Goal: Information Seeking & Learning: Learn about a topic

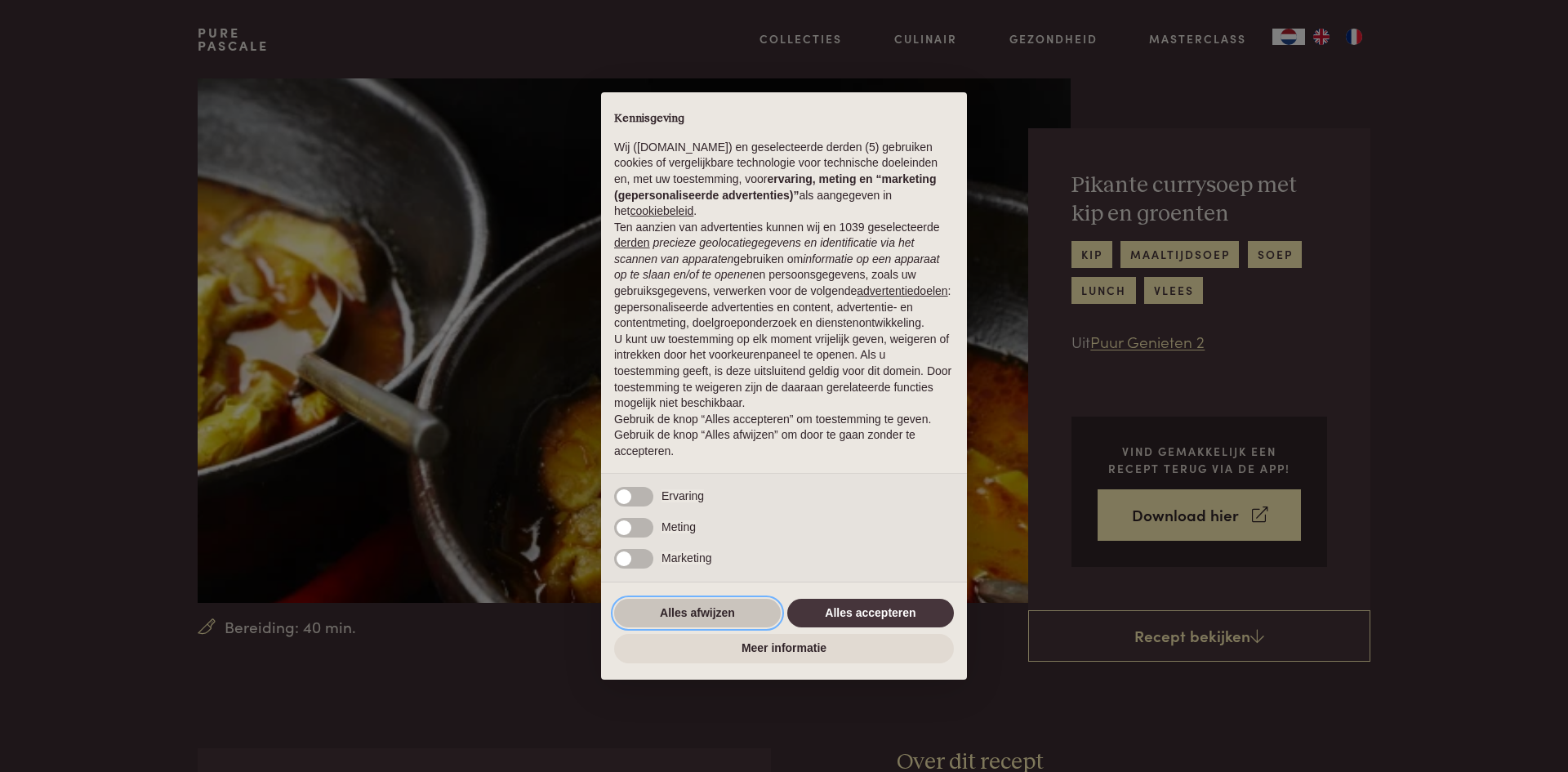
click at [720, 610] on button "Alles afwijzen" at bounding box center [698, 614] width 166 height 29
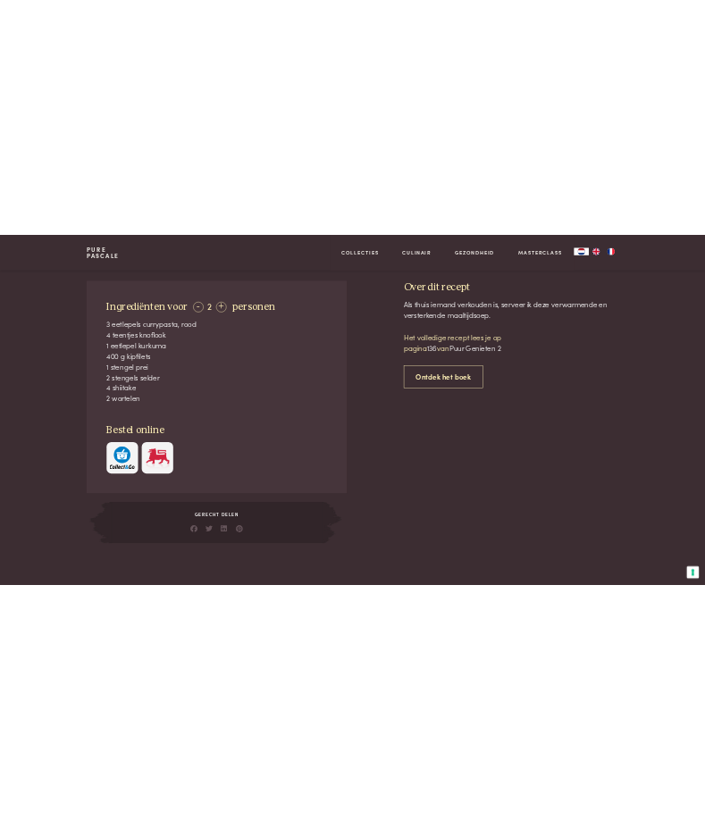
scroll to position [715, 0]
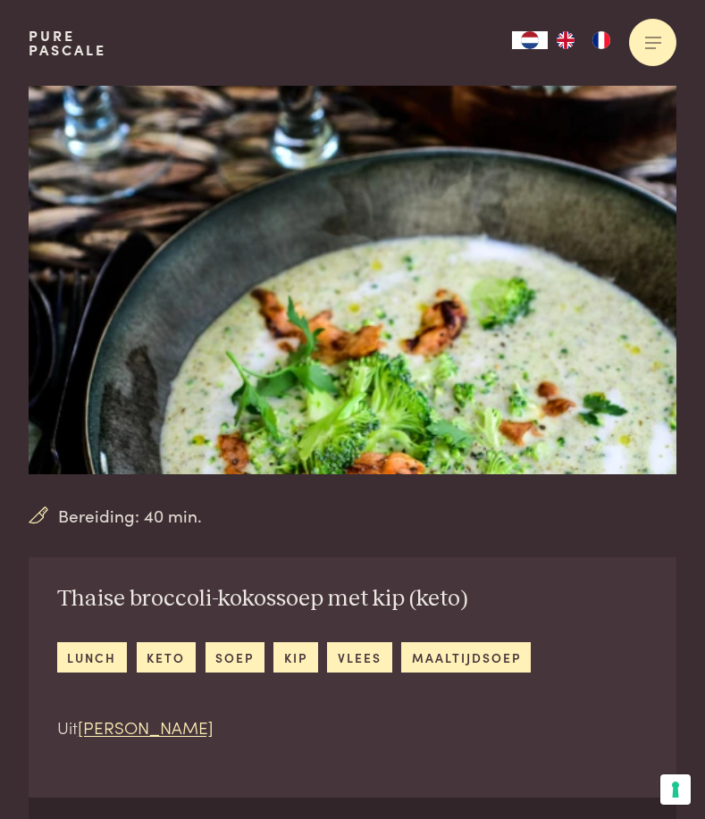
click at [656, 39] on div at bounding box center [652, 42] width 47 height 47
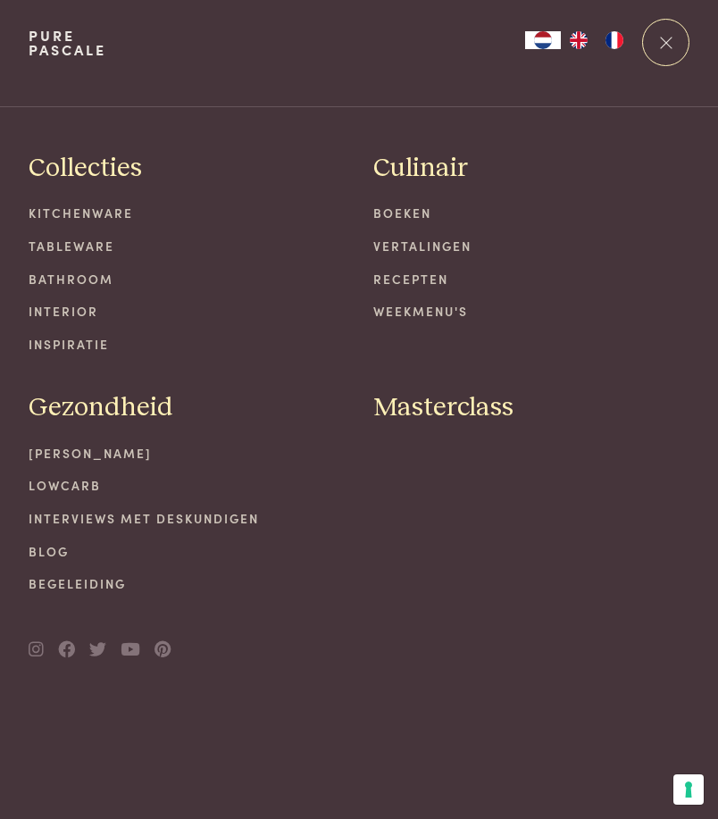
click at [406, 306] on link "Weekmenu's" at bounding box center [531, 311] width 316 height 19
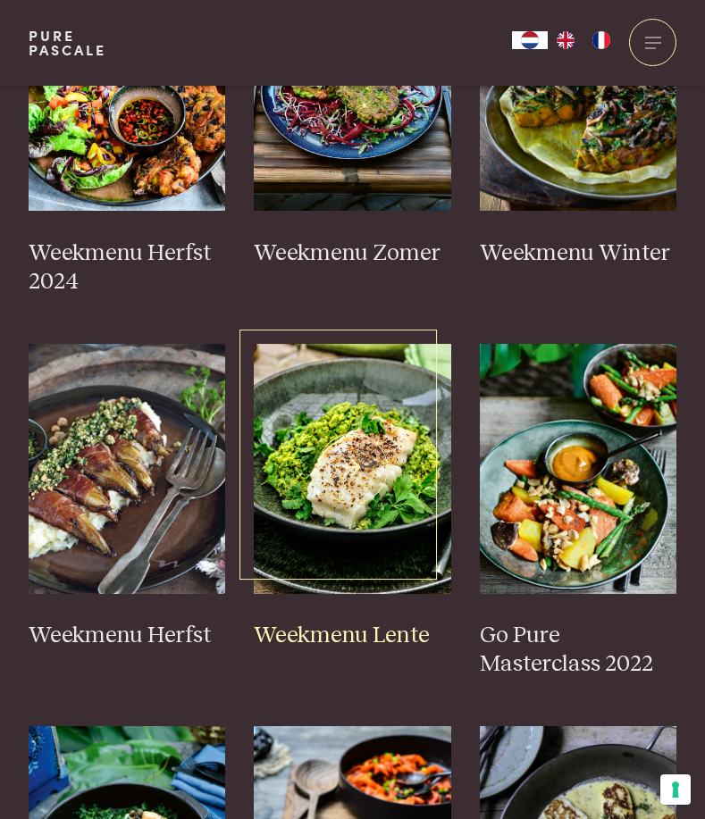
scroll to position [536, 0]
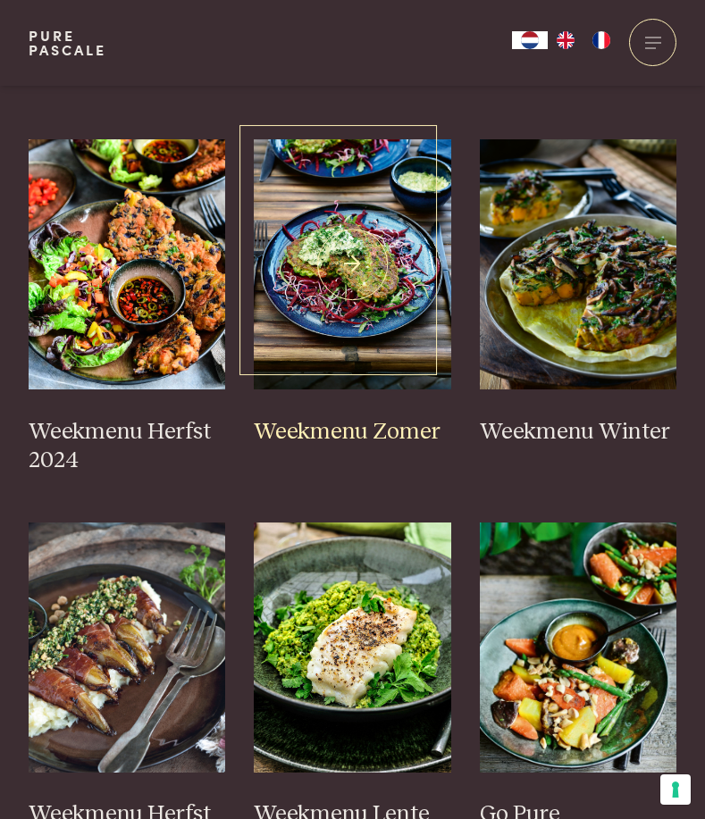
click at [352, 311] on img at bounding box center [352, 264] width 197 height 250
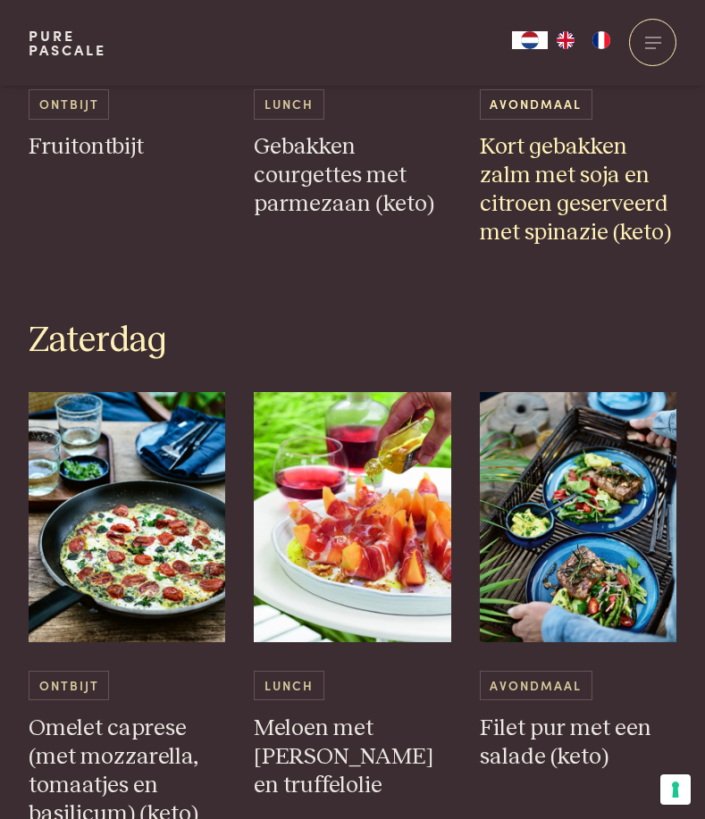
scroll to position [3395, 0]
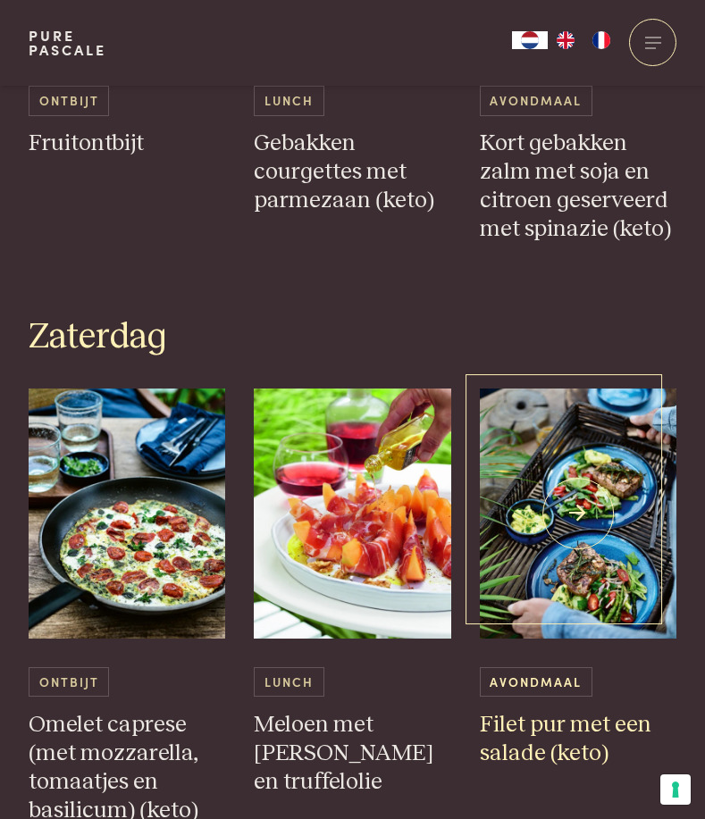
click at [510, 557] on img at bounding box center [578, 514] width 197 height 250
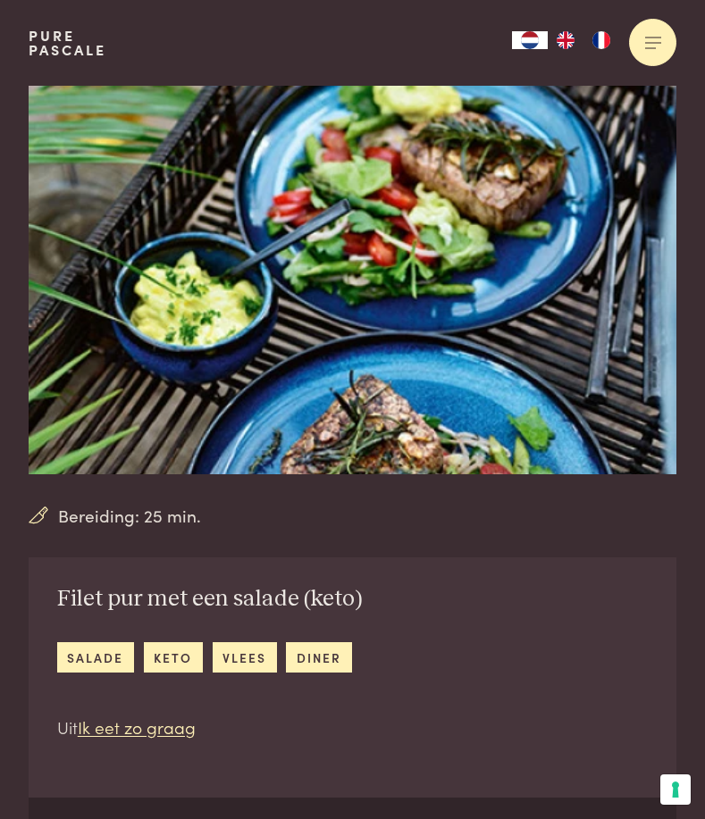
click at [659, 36] on div at bounding box center [652, 42] width 47 height 47
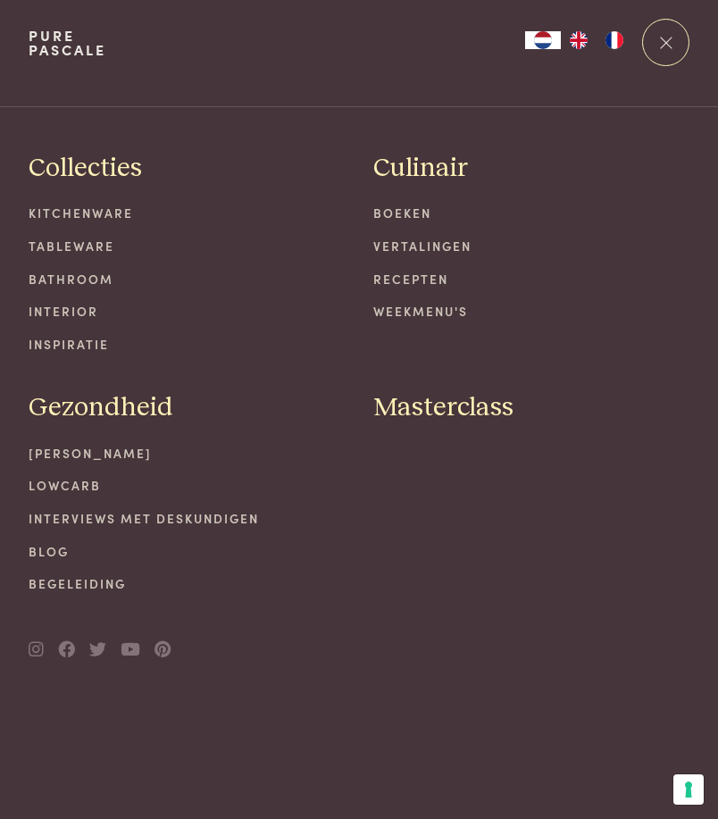
click at [414, 275] on link "Recepten" at bounding box center [531, 279] width 316 height 19
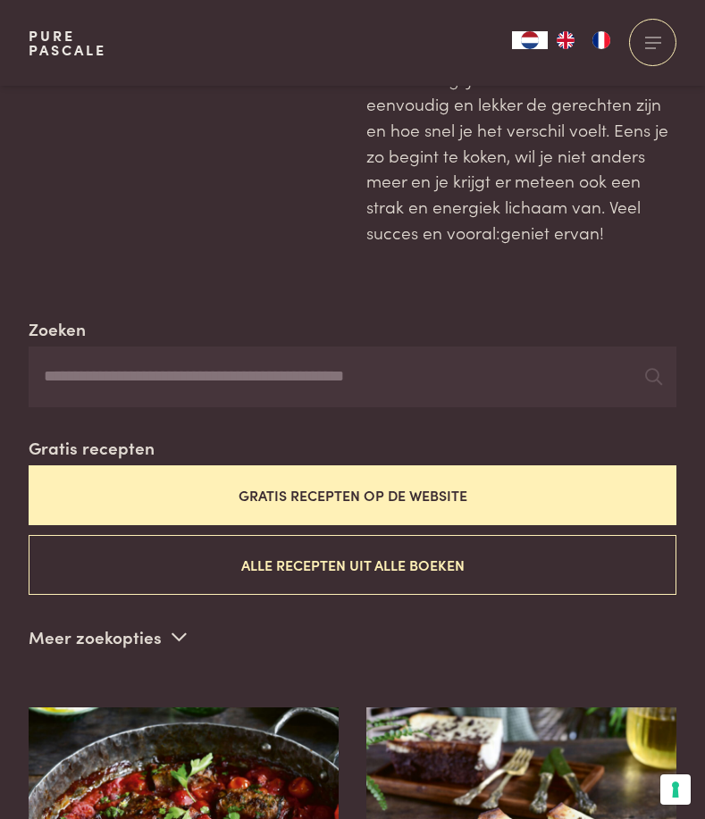
scroll to position [179, 0]
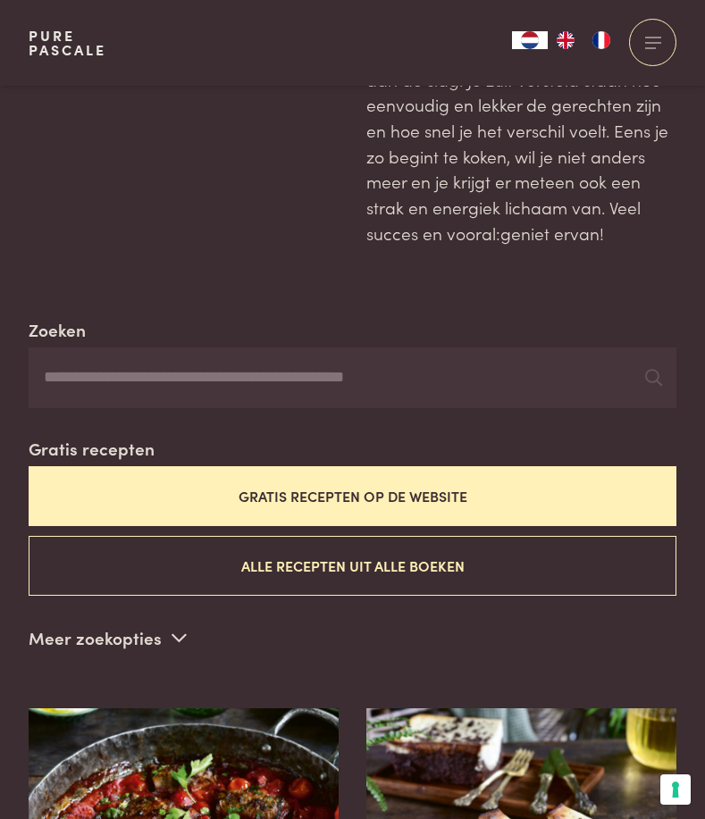
click at [299, 378] on input "Zoeken" at bounding box center [353, 378] width 648 height 61
type input "*****"
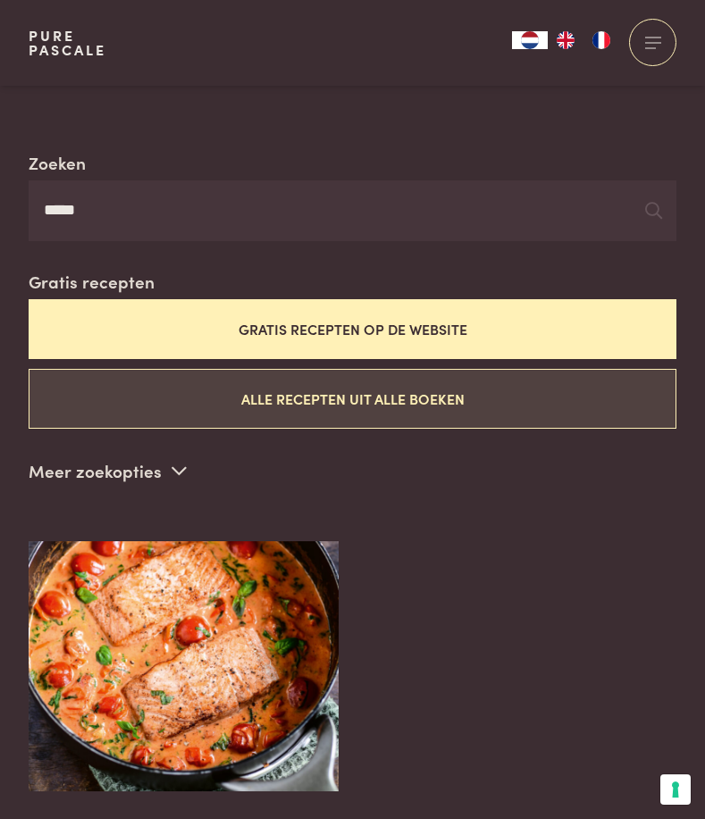
scroll to position [357, 0]
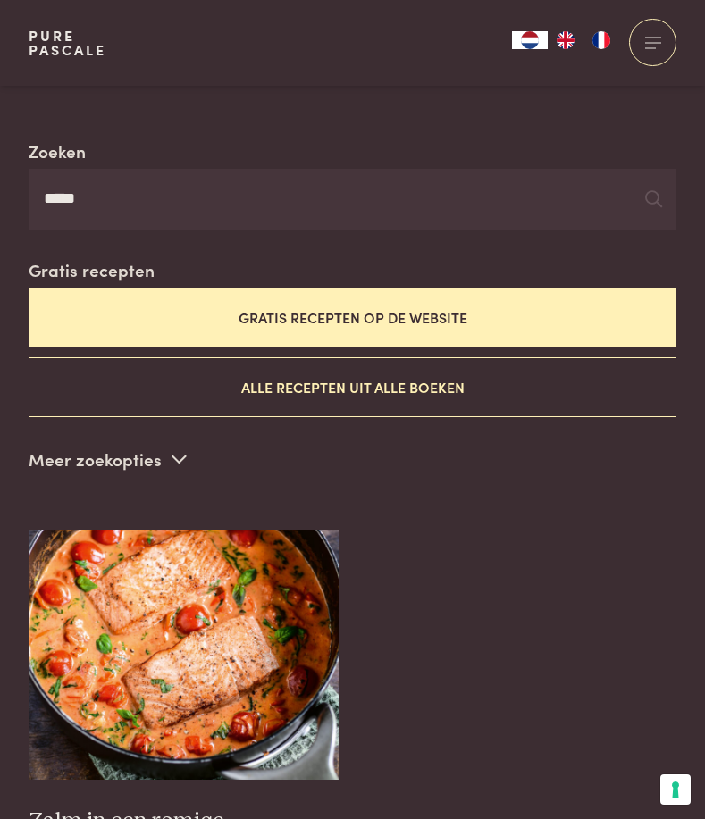
click at [360, 318] on button "Gratis recepten op de website" at bounding box center [353, 318] width 648 height 60
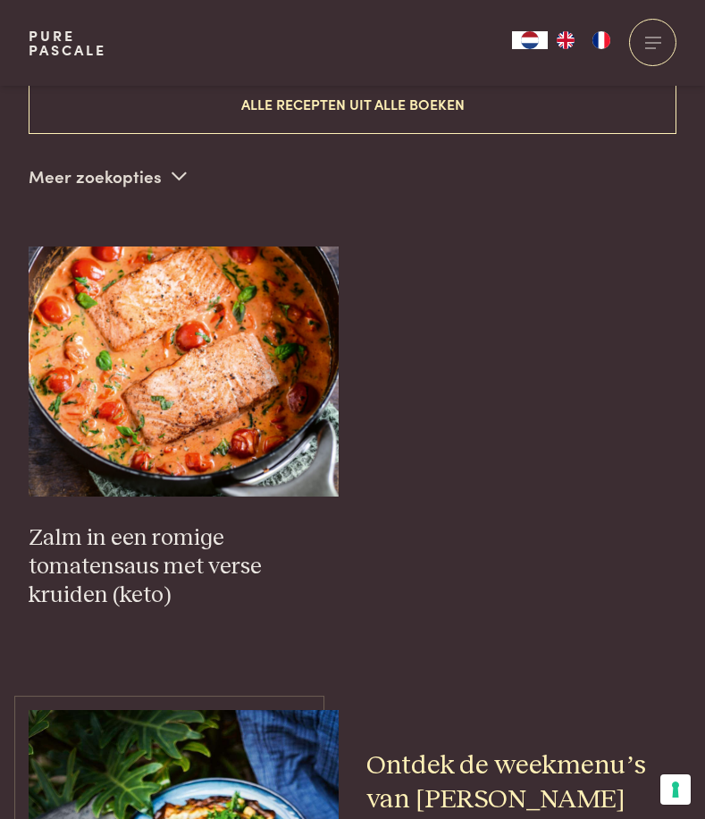
scroll to position [657, 0]
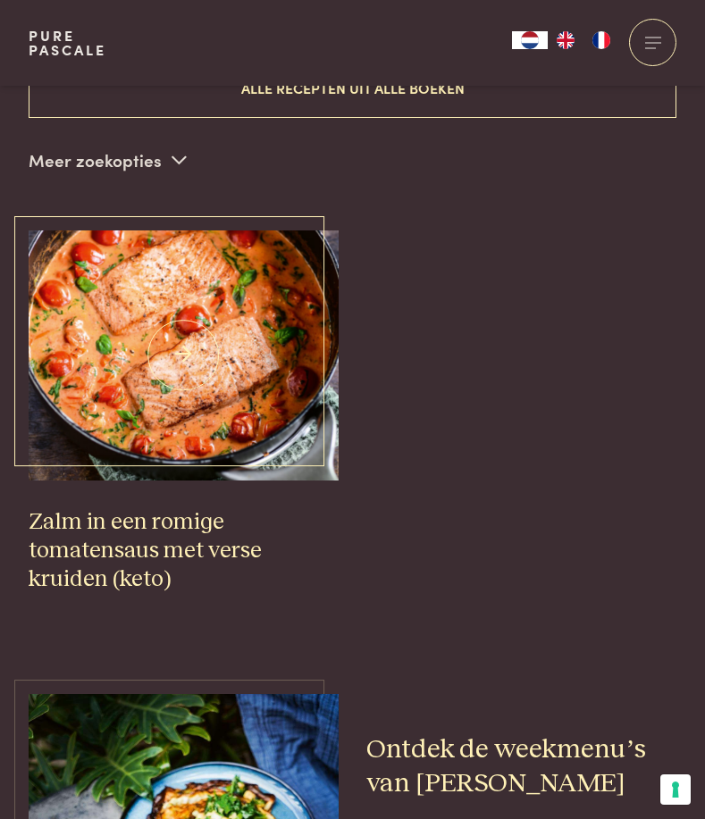
click at [187, 330] on img at bounding box center [184, 355] width 310 height 250
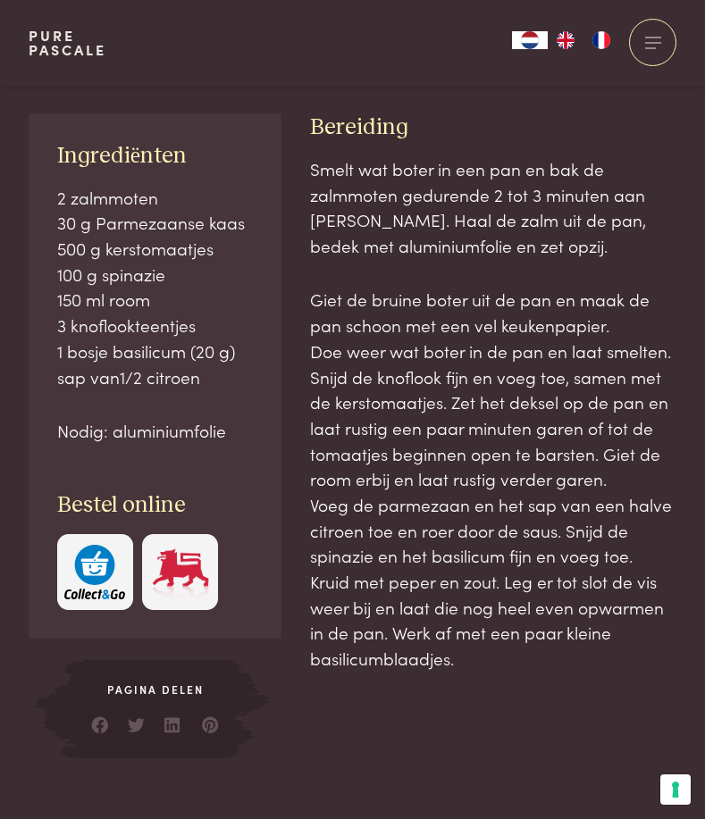
scroll to position [983, 0]
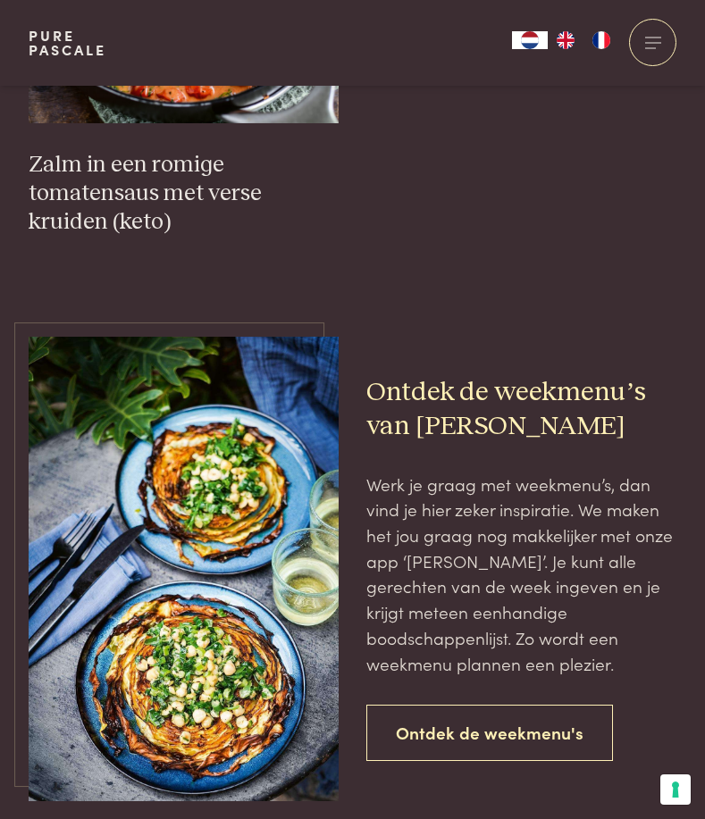
scroll to position [478, 0]
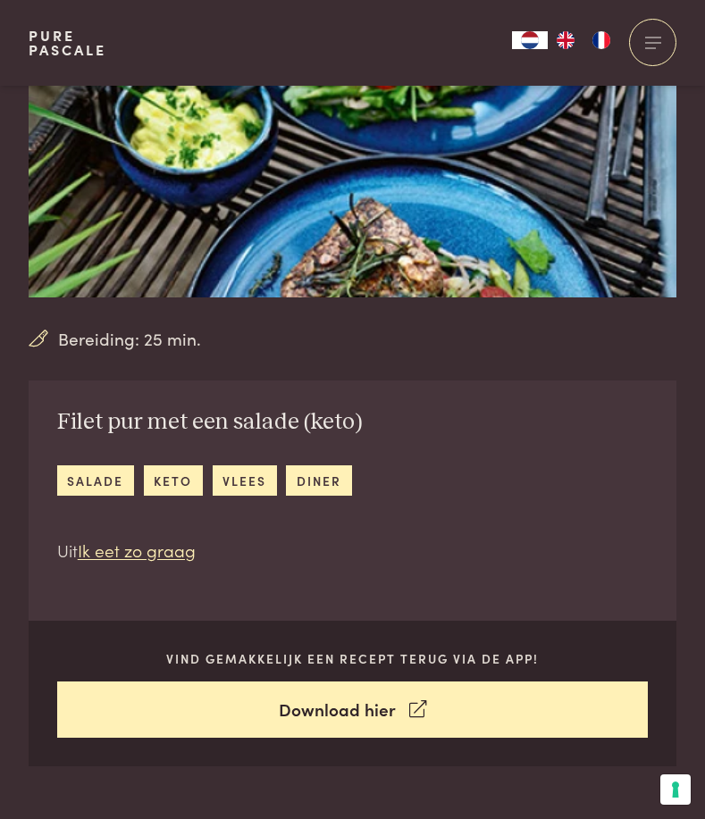
scroll to position [179, 0]
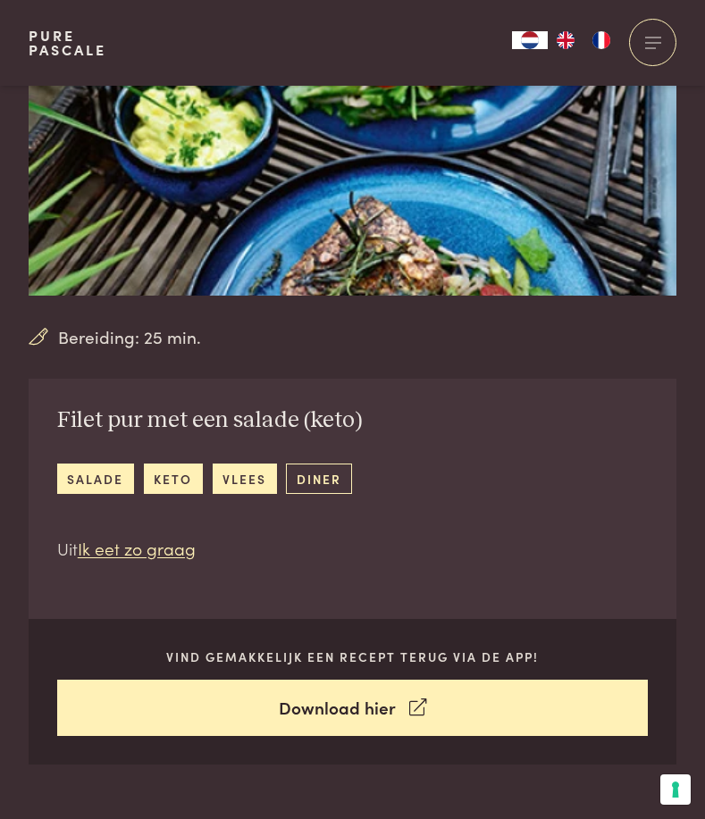
click at [311, 478] on link "diner" at bounding box center [318, 478] width 65 height 29
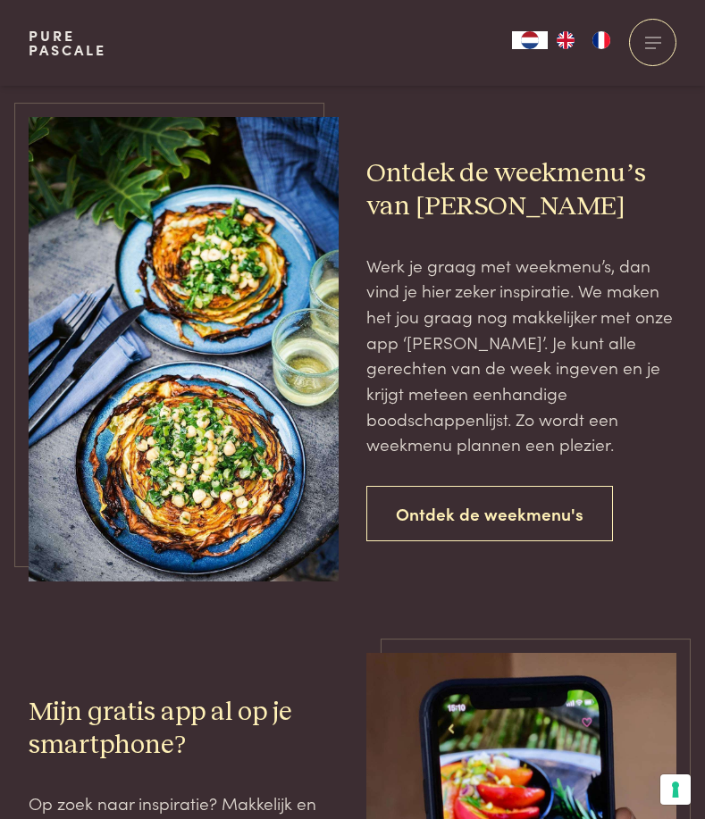
scroll to position [2948, 0]
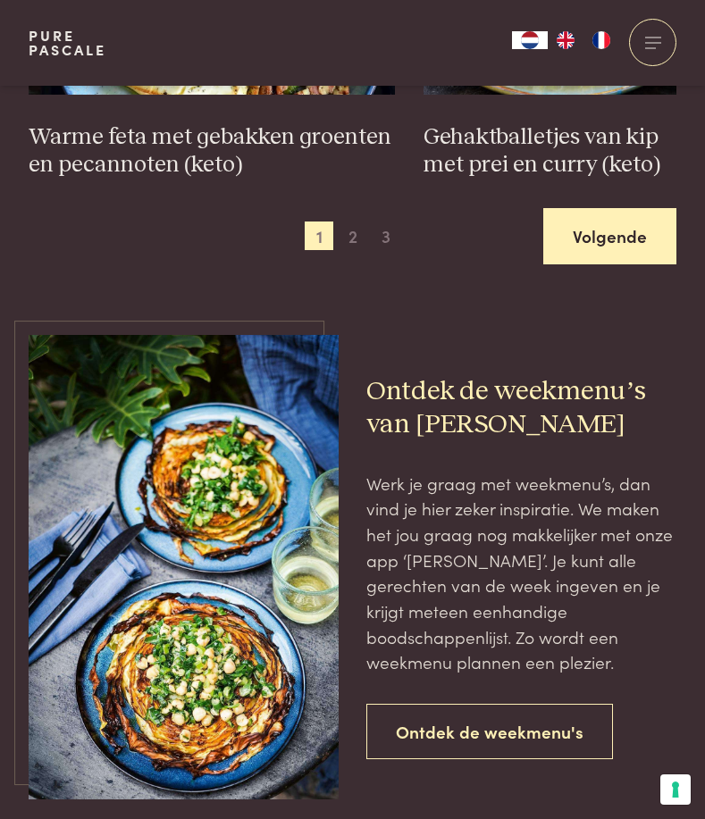
click at [593, 235] on link "Volgende" at bounding box center [609, 236] width 133 height 56
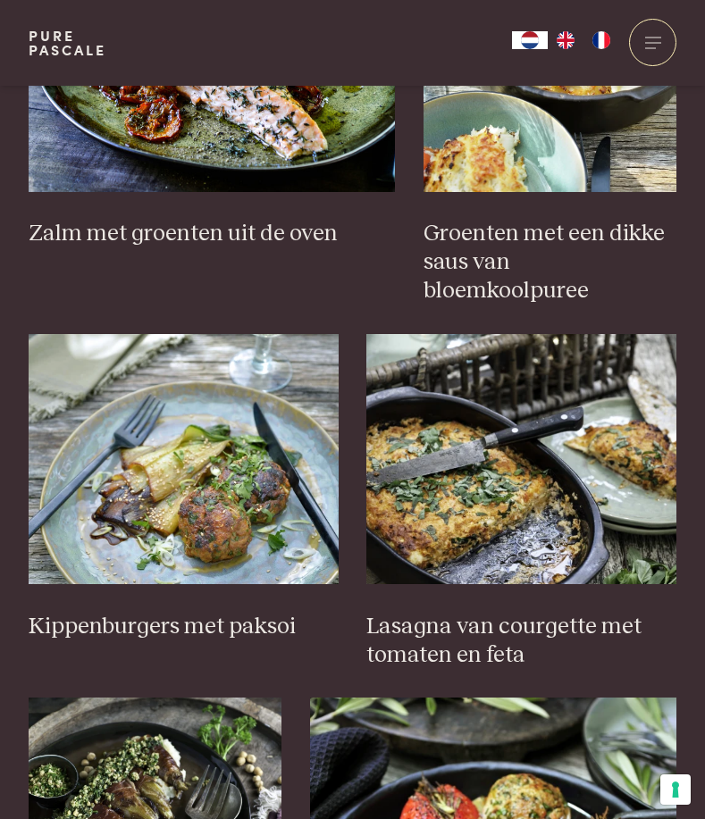
scroll to position [1836, 0]
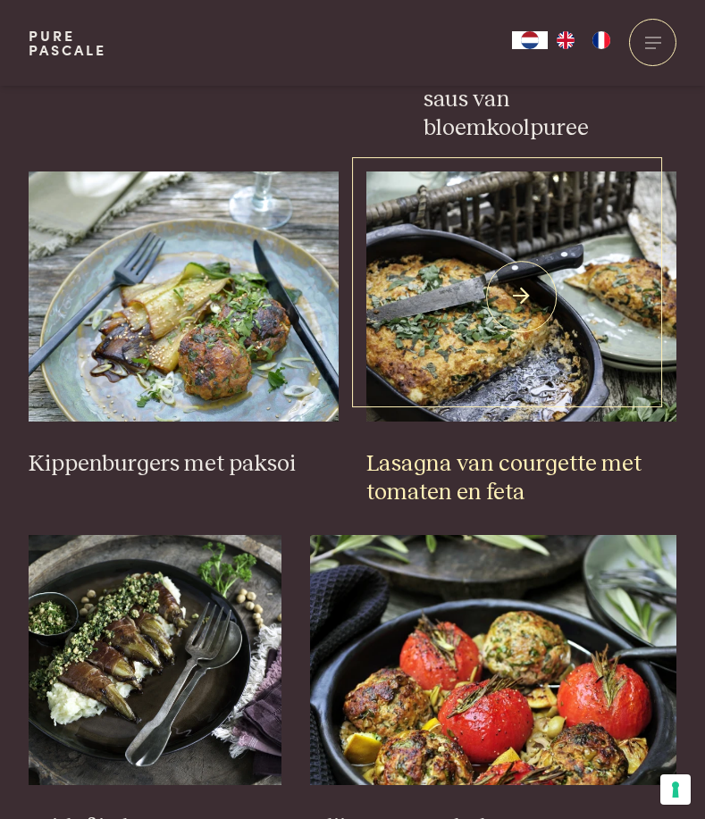
click at [490, 307] on img at bounding box center [521, 297] width 310 height 250
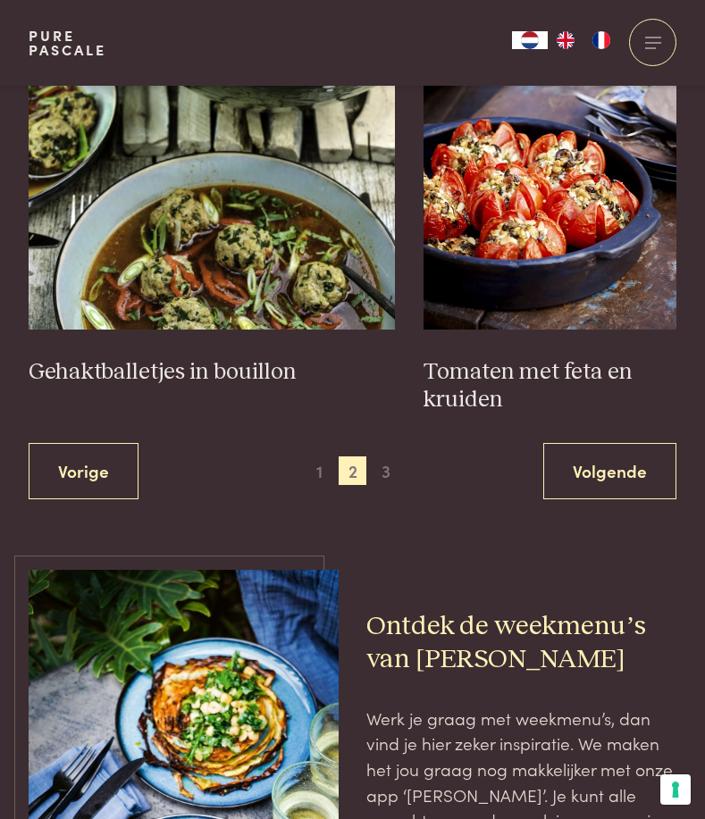
scroll to position [2715, 0]
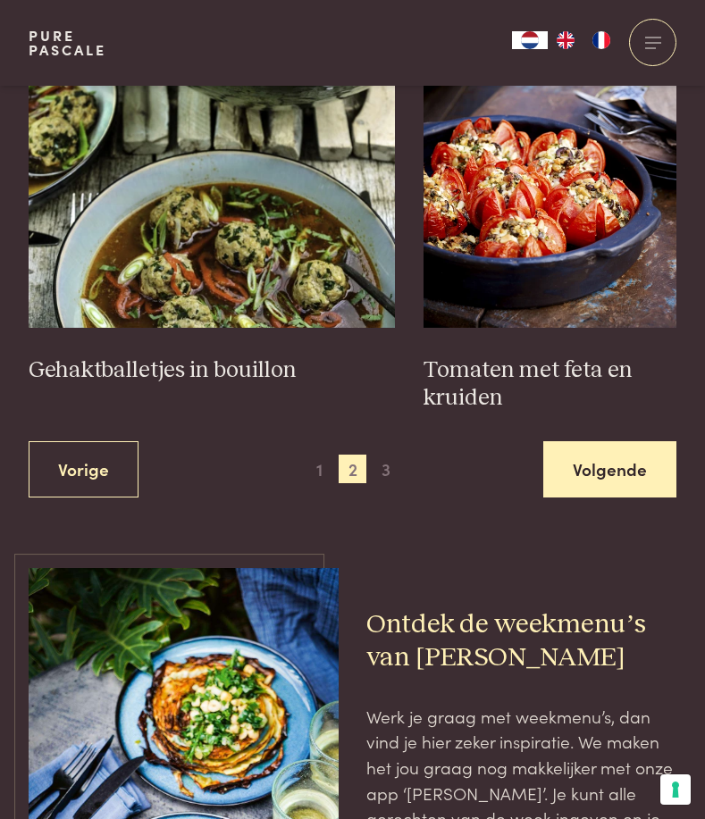
click at [596, 441] on link "Volgende" at bounding box center [609, 469] width 133 height 56
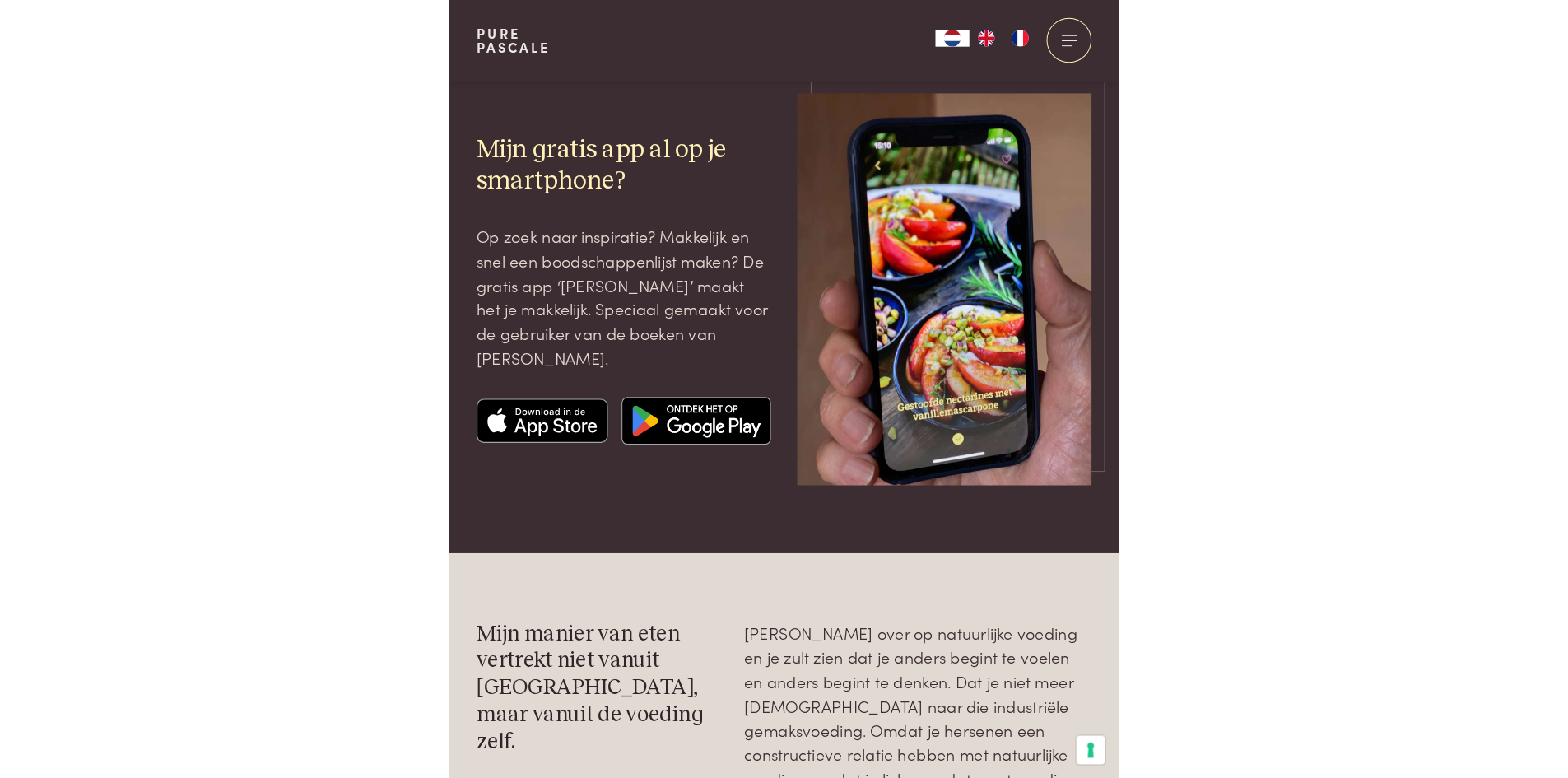
scroll to position [1688, 0]
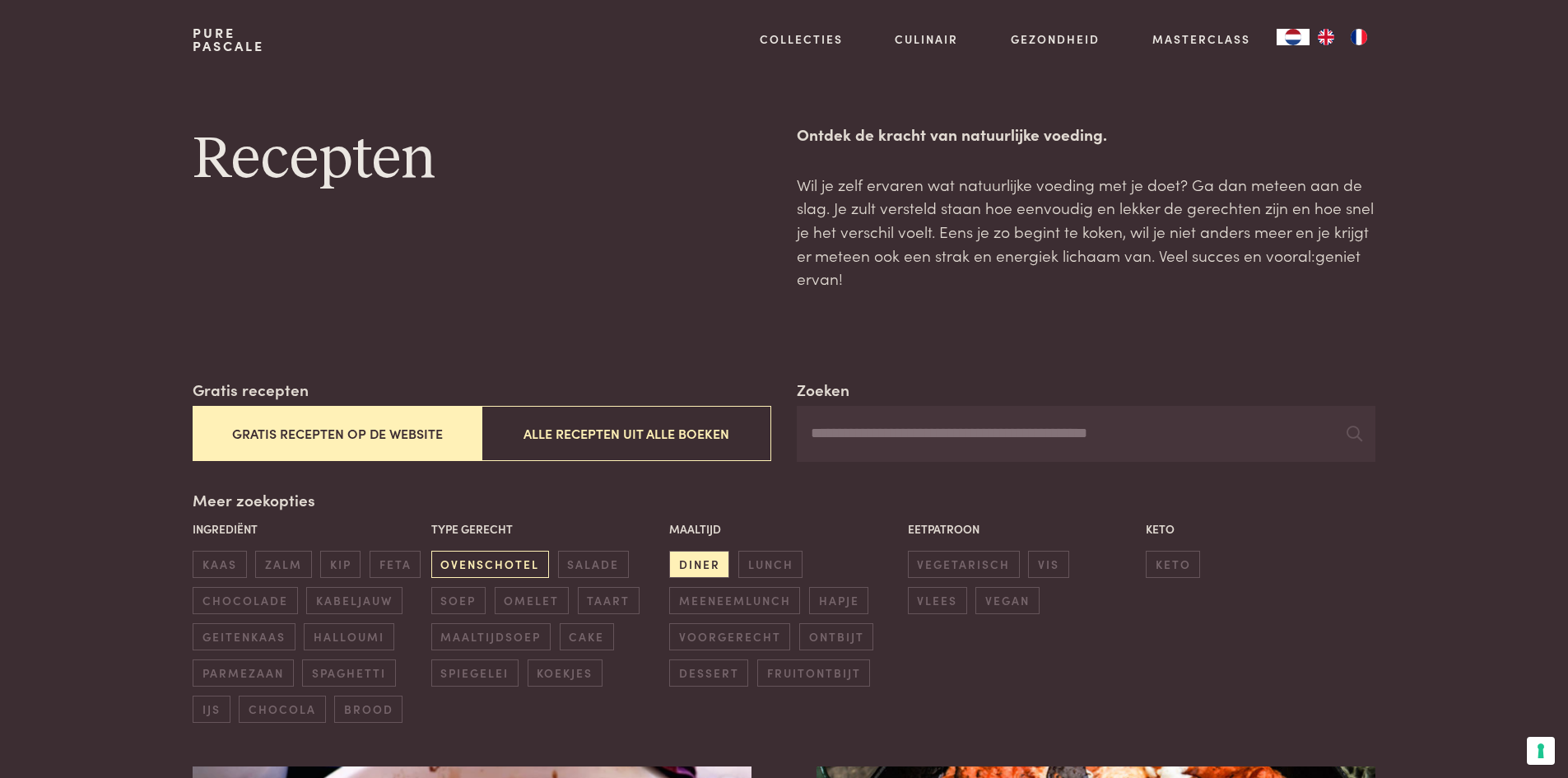
click at [512, 560] on span "ovenschotel" at bounding box center [490, 564] width 118 height 27
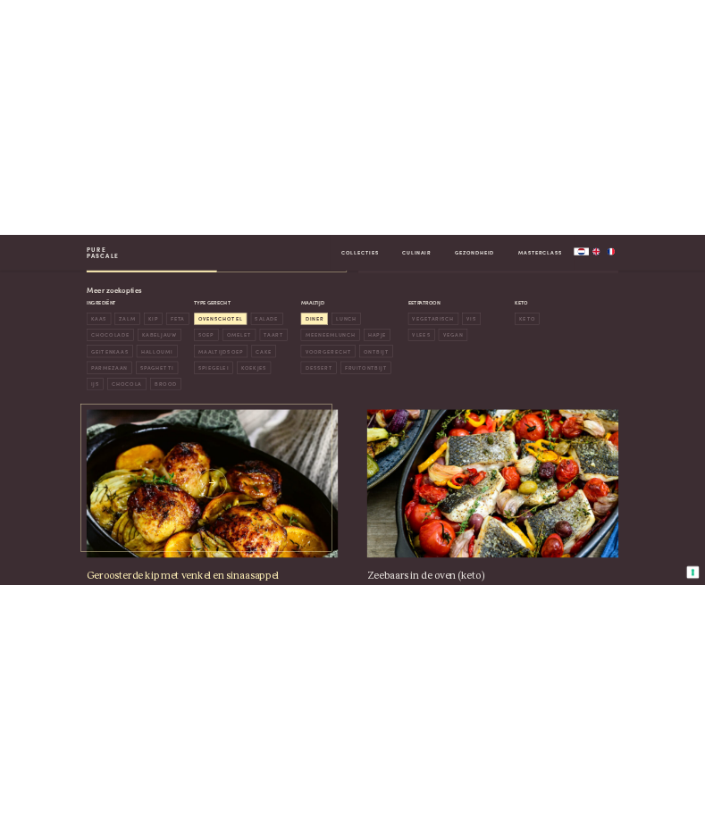
scroll to position [678, 0]
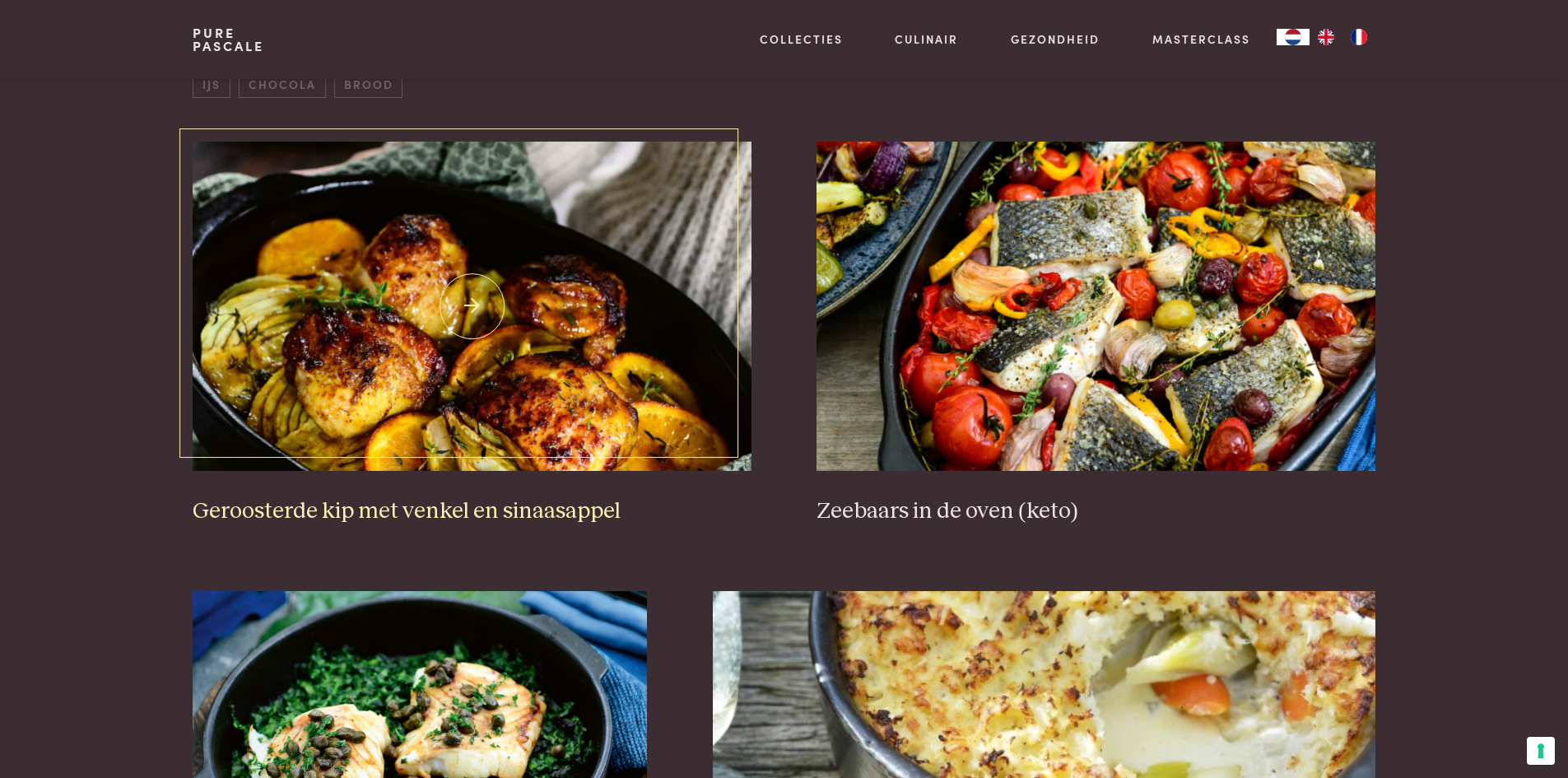
click at [469, 499] on h3 "Geroosterde kip met venkel en sinaasappel" at bounding box center [472, 512] width 558 height 29
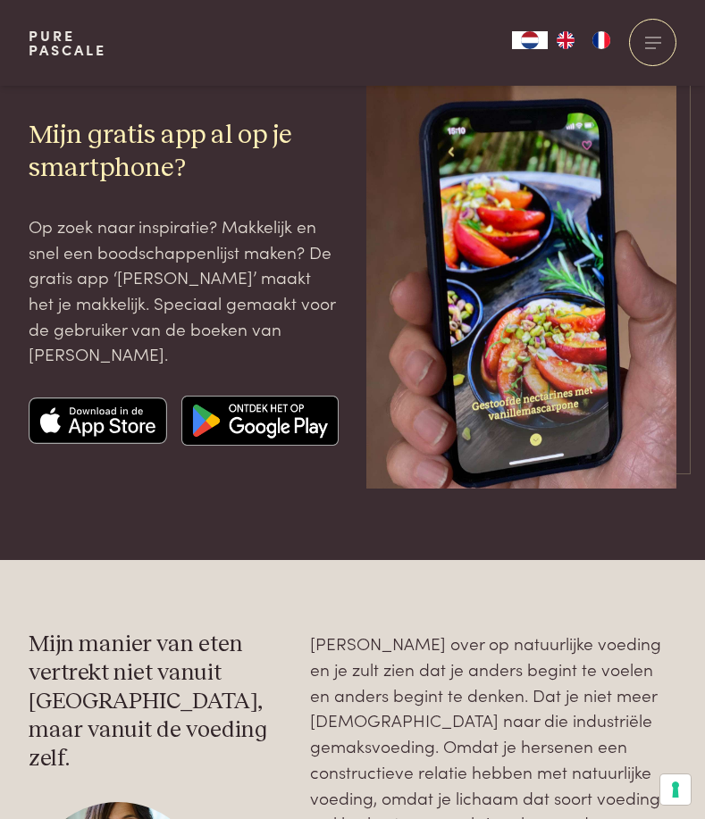
scroll to position [2912, 0]
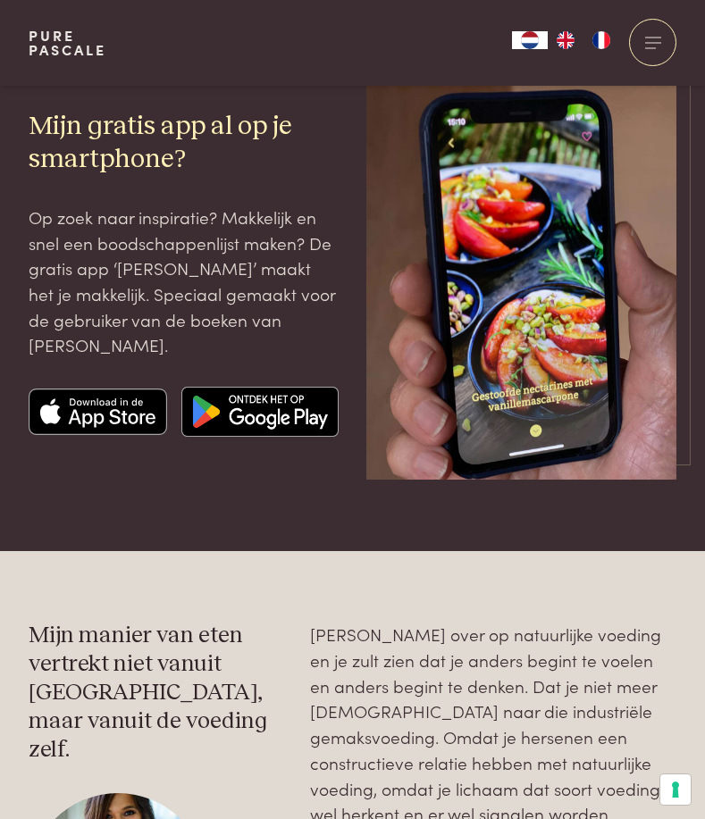
scroll to position [128, 0]
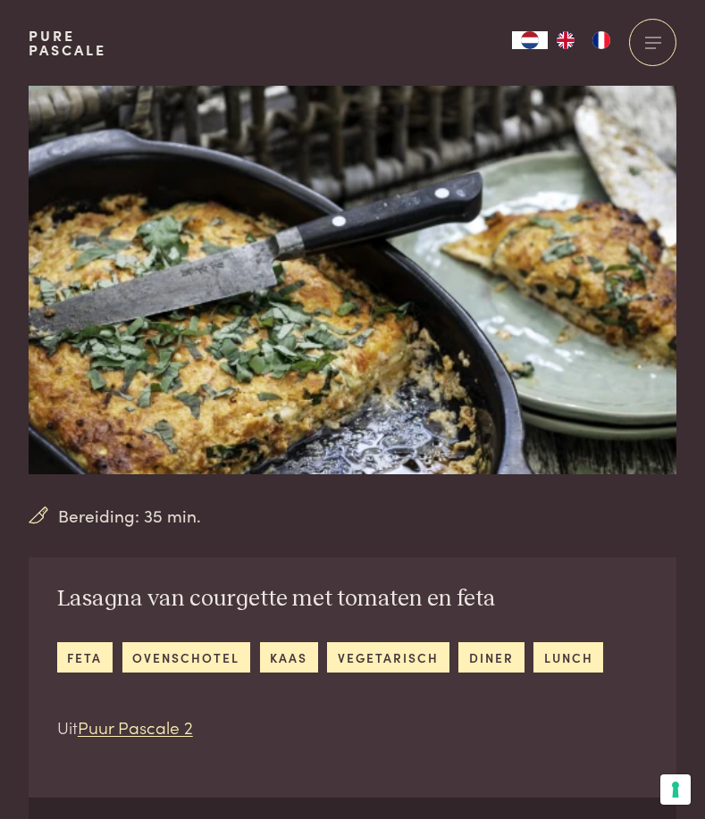
click at [281, 263] on img at bounding box center [353, 280] width 648 height 389
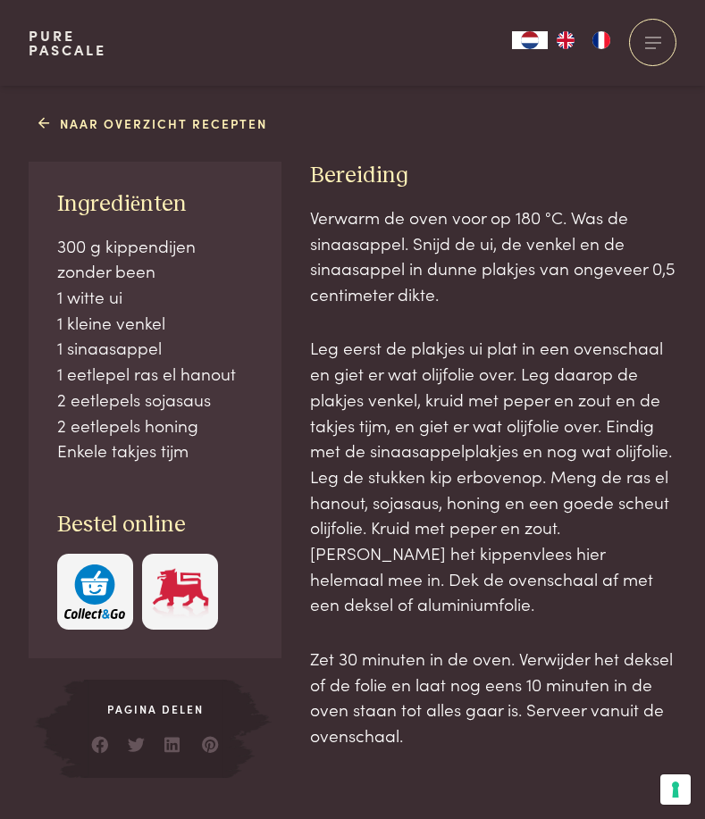
scroll to position [893, 0]
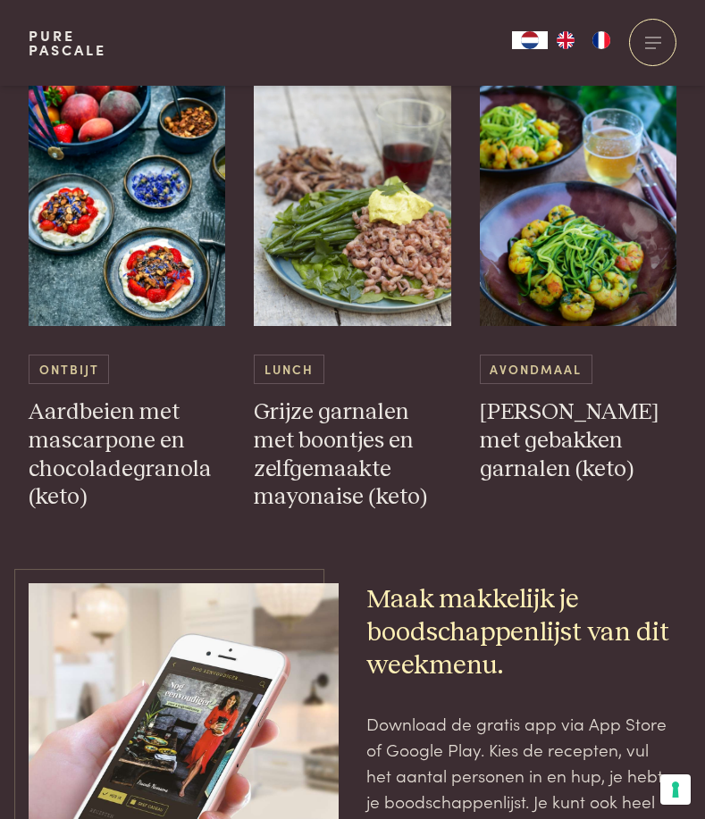
scroll to position [4483, 0]
